Goal: Browse casually: Explore the website without a specific task or goal

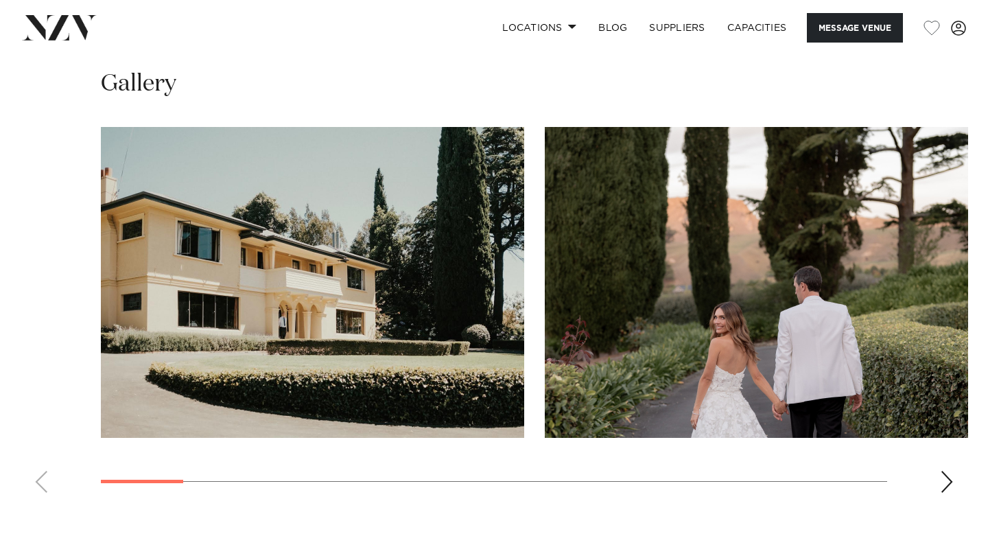
scroll to position [1243, 0]
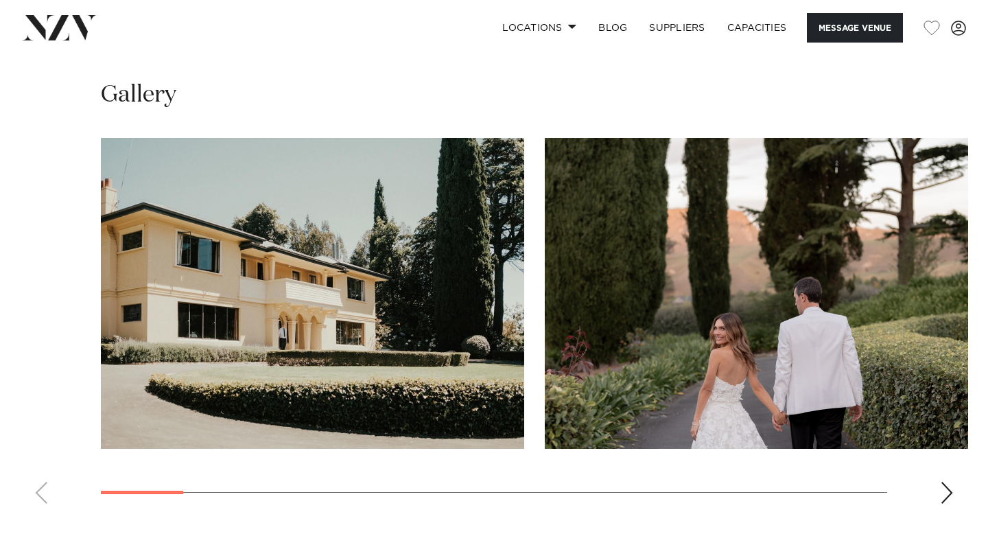
click at [945, 482] on div "Next slide" at bounding box center [947, 493] width 14 height 22
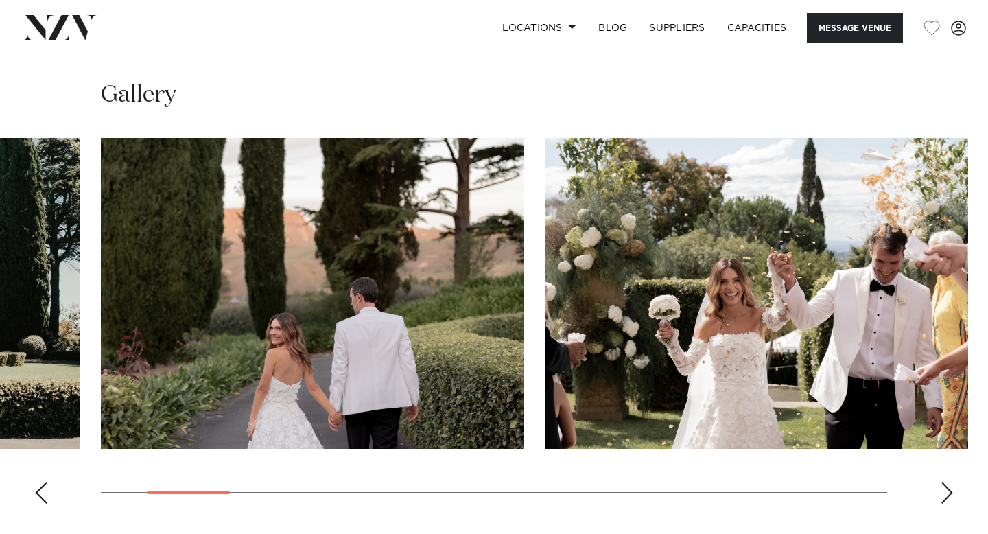
click at [945, 482] on div "Next slide" at bounding box center [947, 493] width 14 height 22
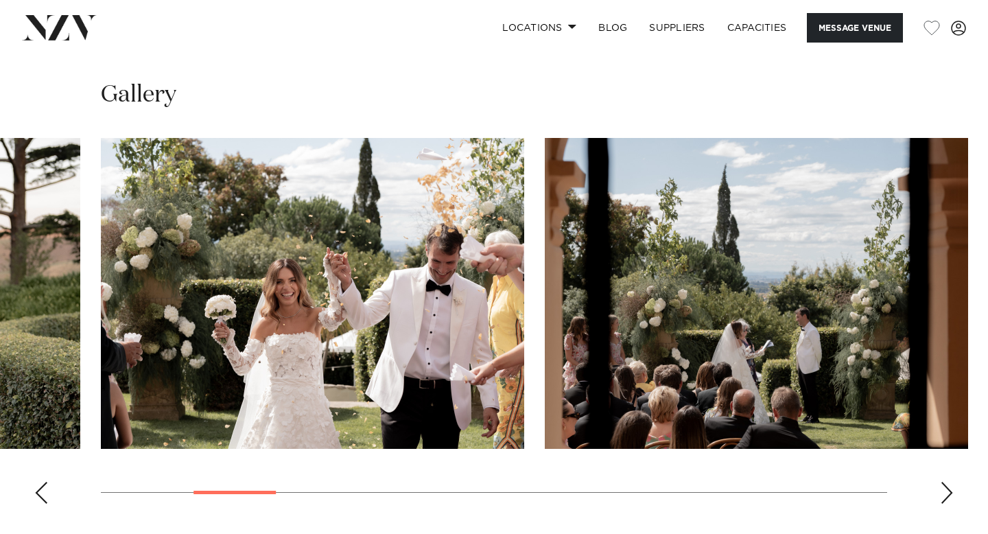
click at [945, 482] on div "Next slide" at bounding box center [947, 493] width 14 height 22
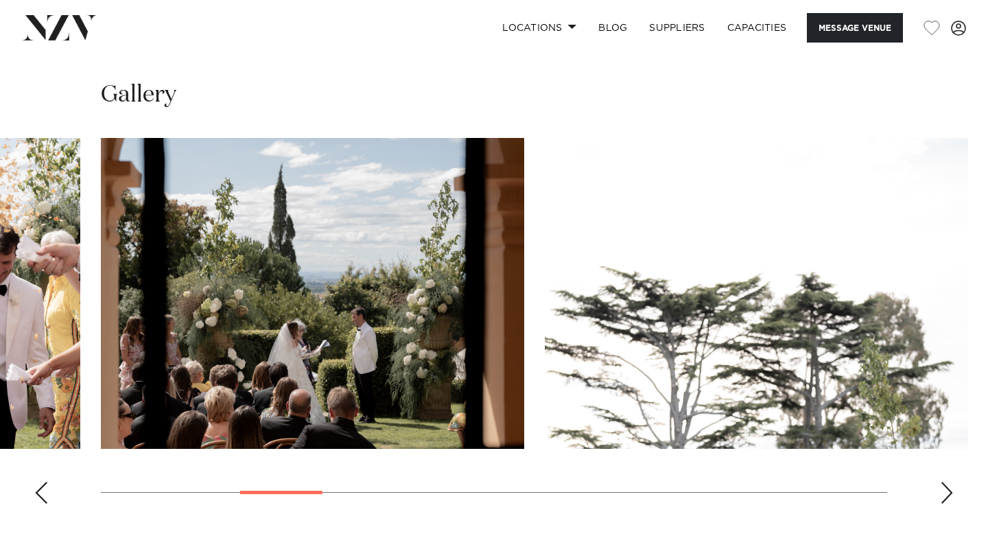
click at [945, 482] on div "Next slide" at bounding box center [947, 493] width 14 height 22
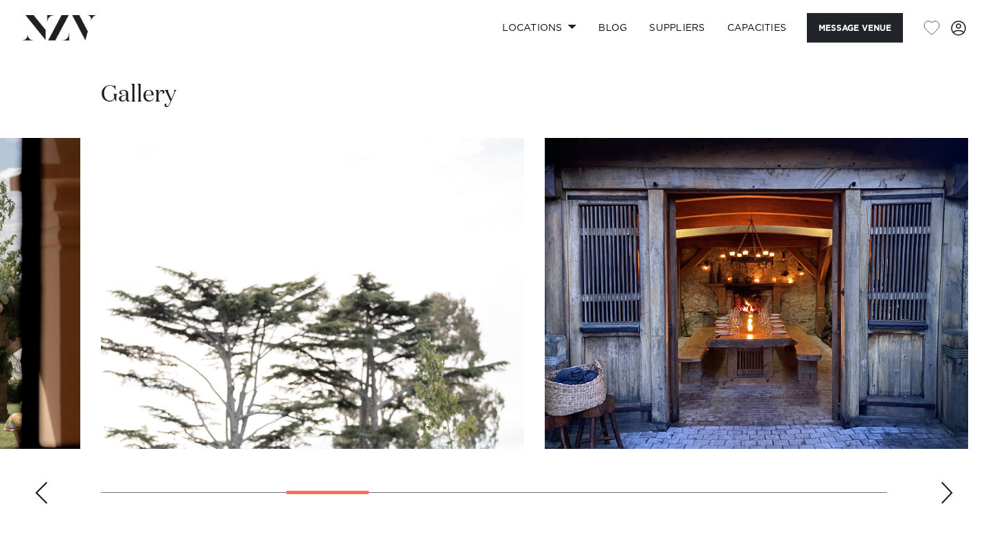
click at [945, 482] on div "Next slide" at bounding box center [947, 493] width 14 height 22
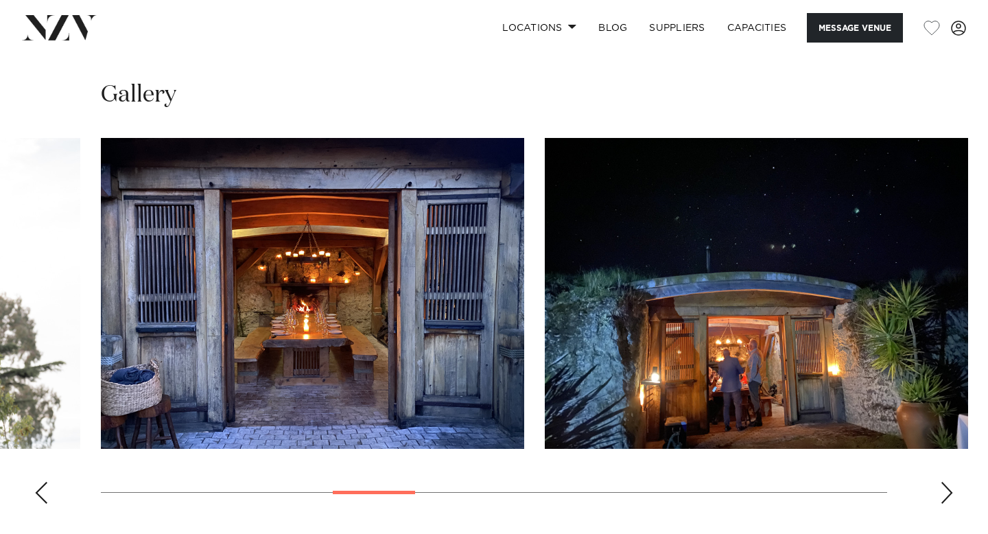
click at [945, 482] on div "Next slide" at bounding box center [947, 493] width 14 height 22
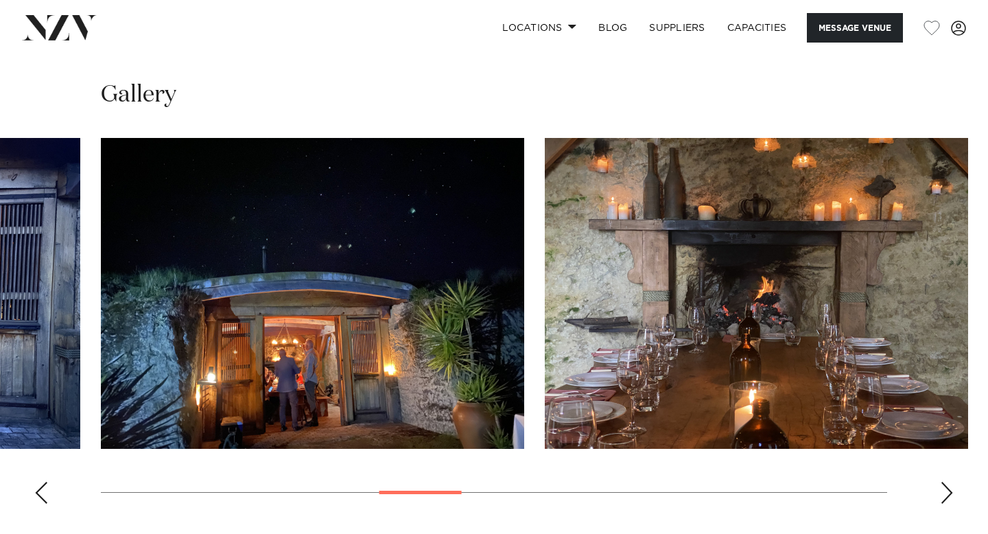
click at [946, 482] on div "Next slide" at bounding box center [947, 493] width 14 height 22
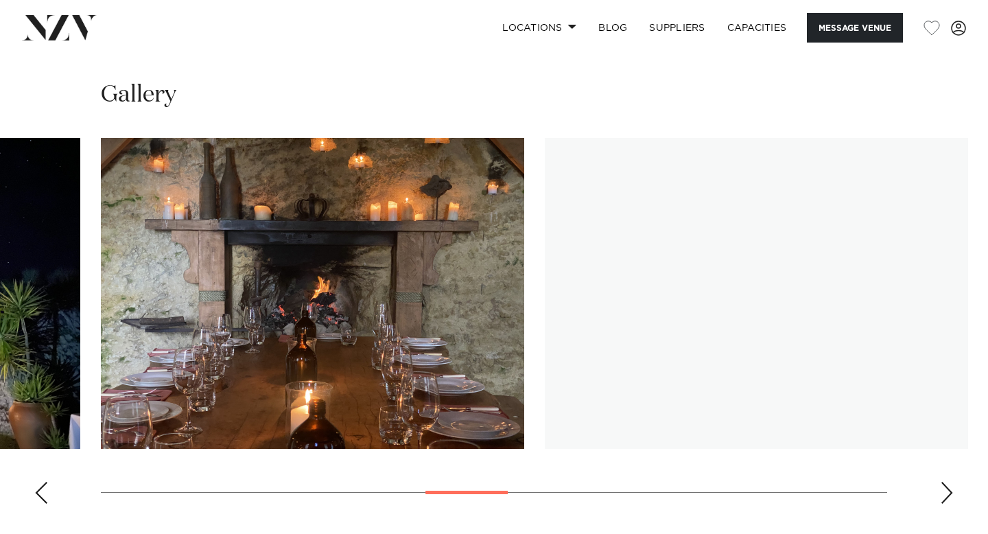
click at [946, 482] on div "Next slide" at bounding box center [947, 493] width 14 height 22
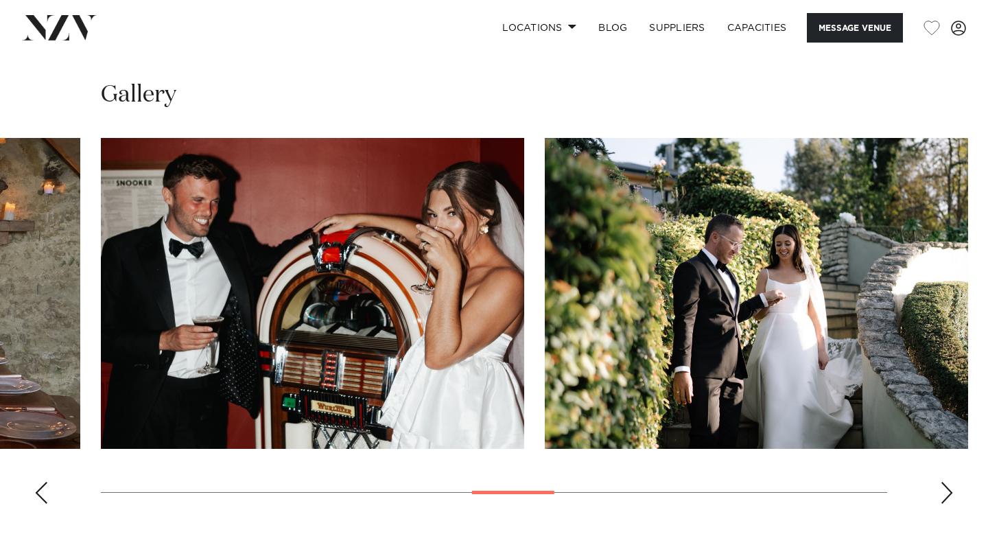
click at [946, 482] on div "Next slide" at bounding box center [947, 493] width 14 height 22
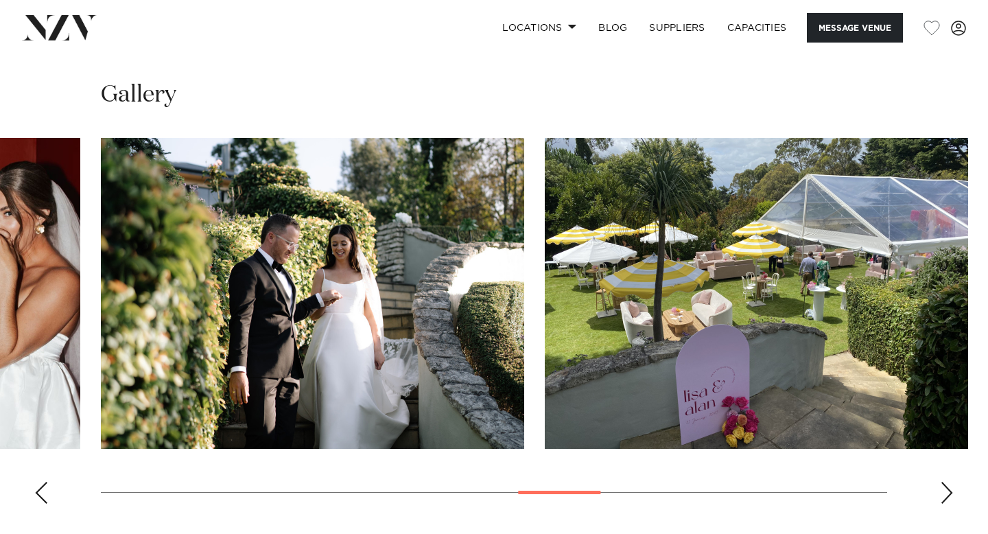
click at [946, 482] on div "Next slide" at bounding box center [947, 493] width 14 height 22
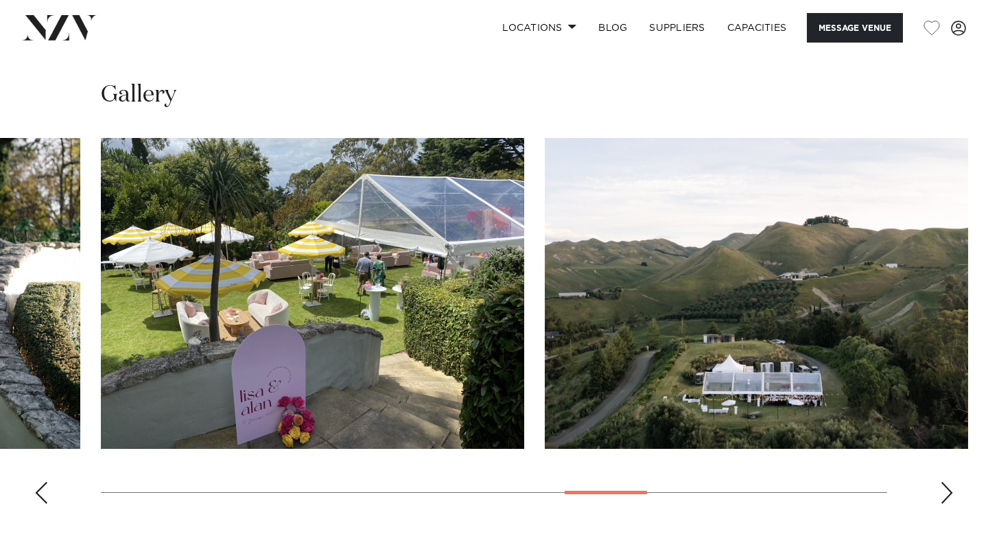
click at [946, 482] on div "Next slide" at bounding box center [947, 493] width 14 height 22
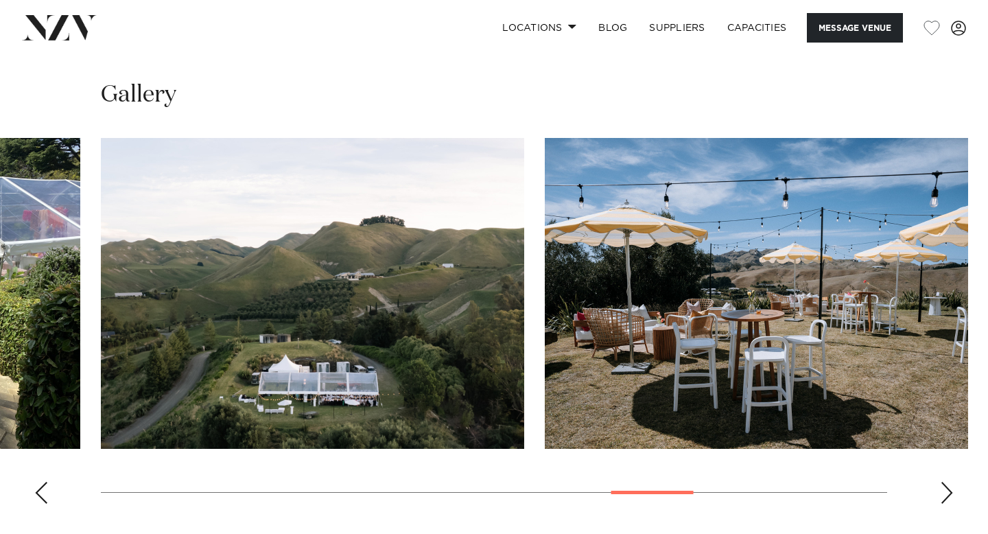
click at [946, 482] on div "Next slide" at bounding box center [947, 493] width 14 height 22
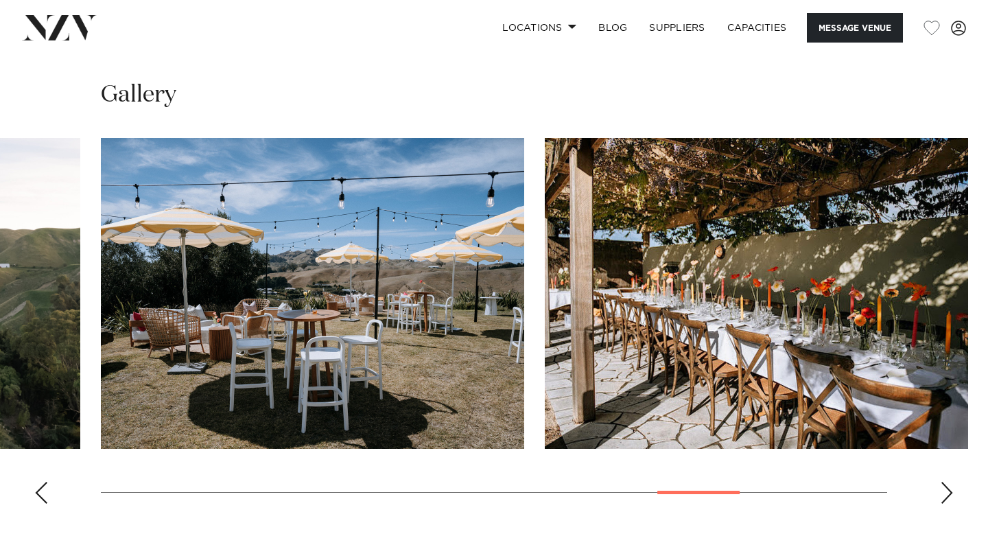
click at [946, 482] on div "Next slide" at bounding box center [947, 493] width 14 height 22
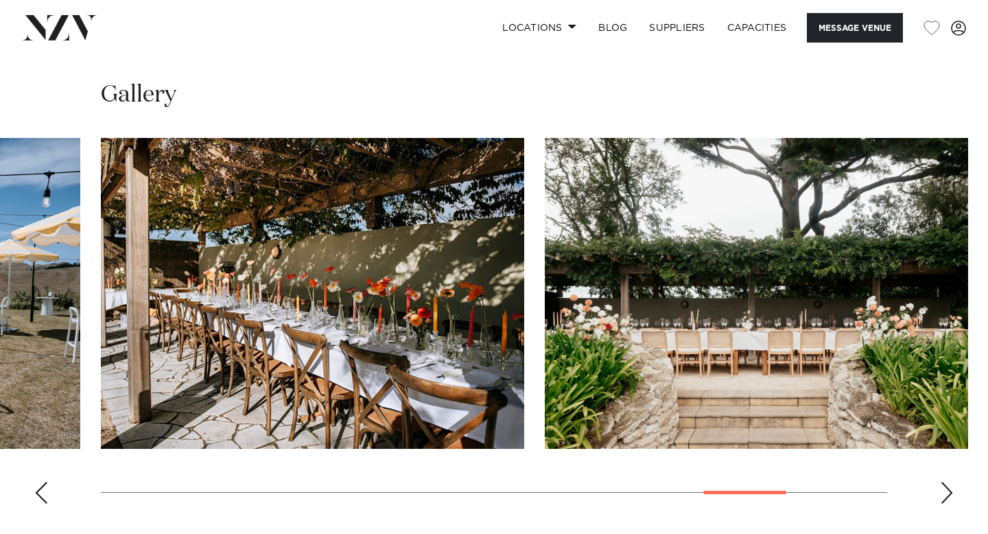
click at [946, 482] on div "Next slide" at bounding box center [947, 493] width 14 height 22
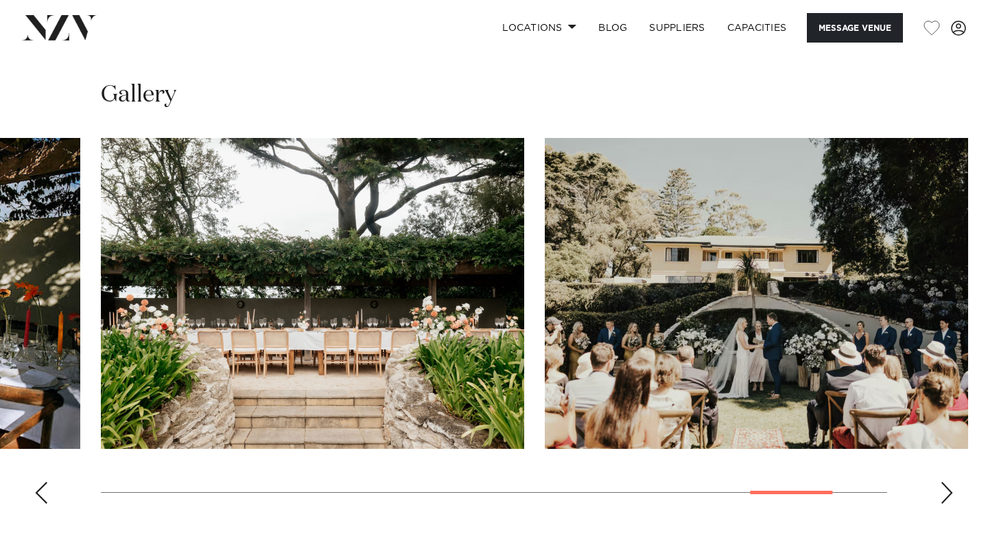
click at [946, 482] on div "Next slide" at bounding box center [947, 493] width 14 height 22
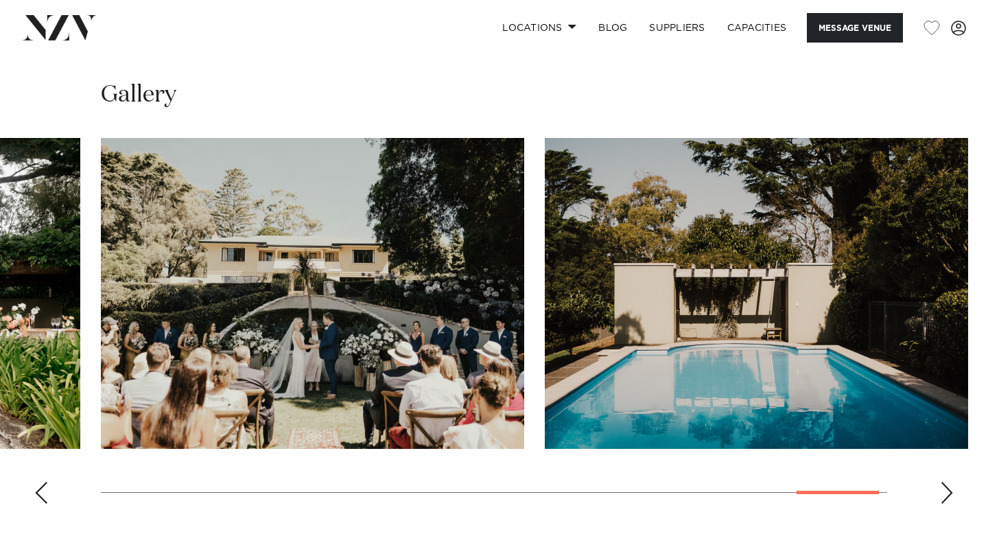
click at [946, 482] on div "Next slide" at bounding box center [947, 493] width 14 height 22
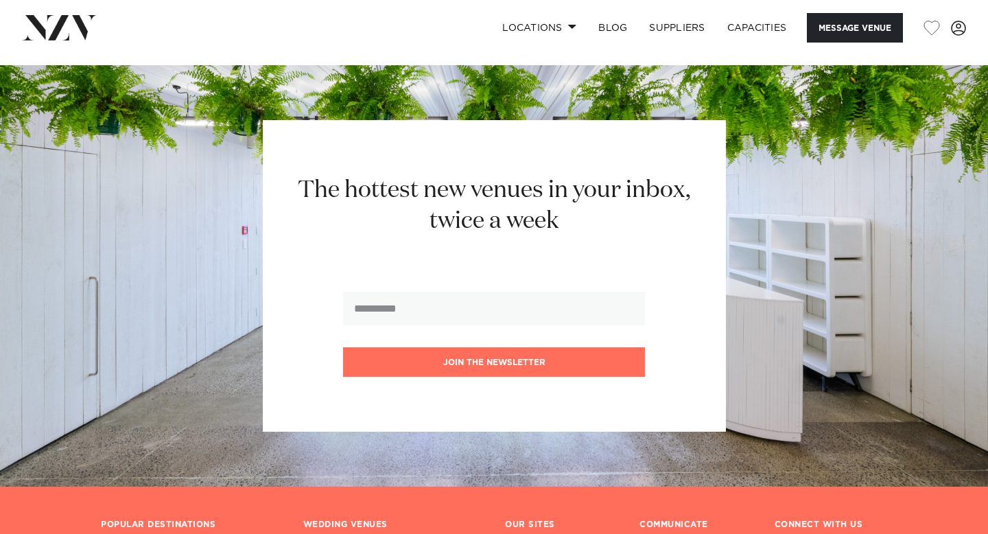
scroll to position [3336, 0]
